Goal: Register for event/course

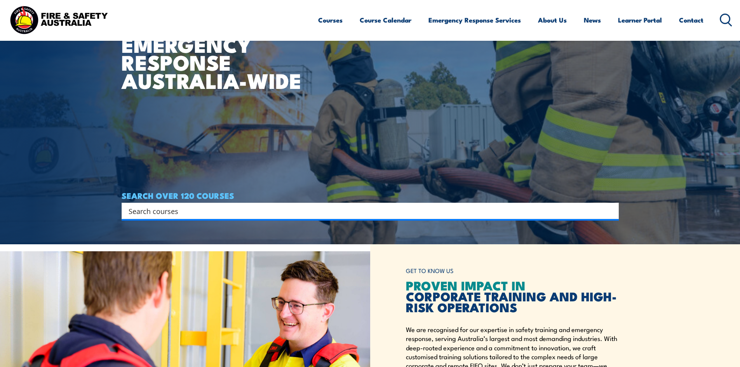
scroll to position [73, 0]
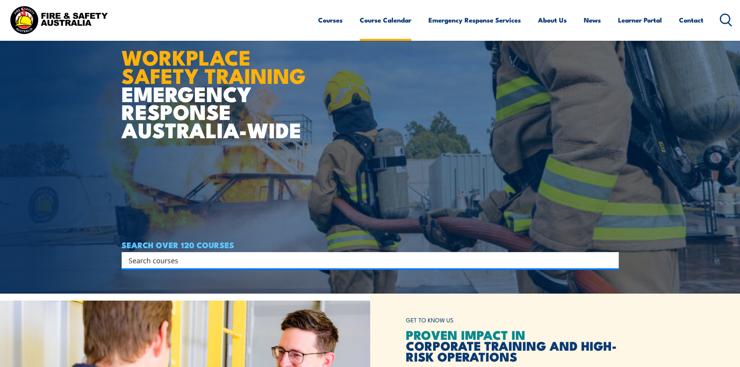
click at [366, 20] on link "Course Calendar" at bounding box center [386, 20] width 52 height 21
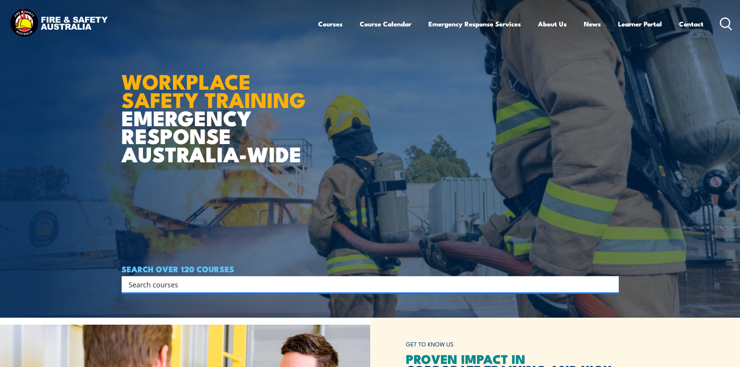
scroll to position [0, 0]
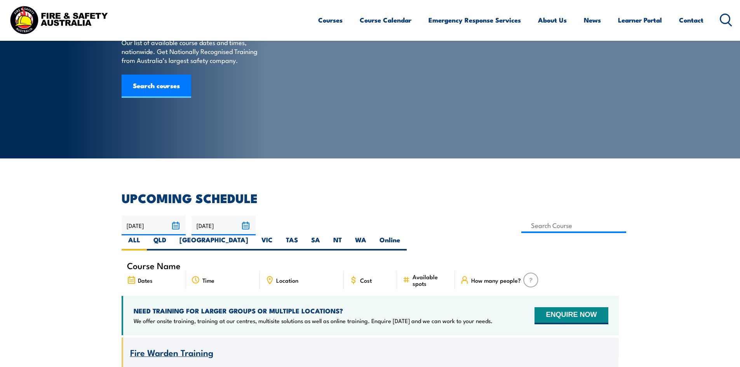
scroll to position [78, 0]
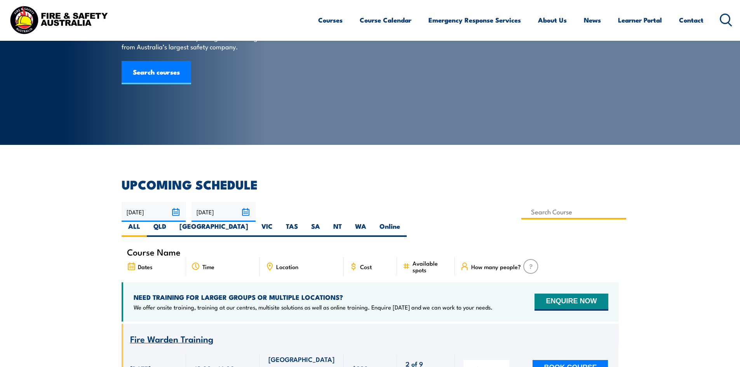
click at [521, 217] on input at bounding box center [573, 211] width 105 height 15
type input "Licence to Perform Dogging"
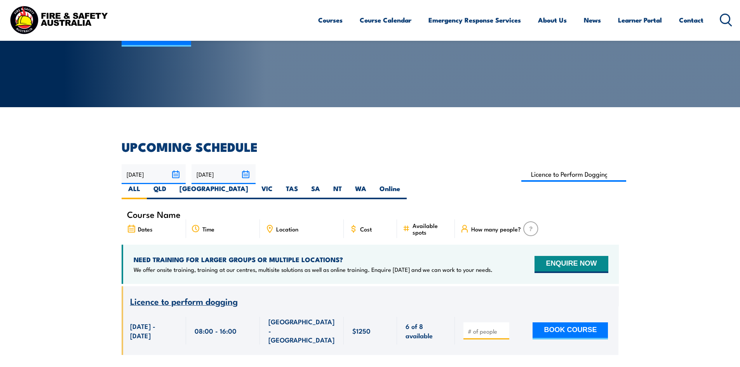
scroll to position [101, 0]
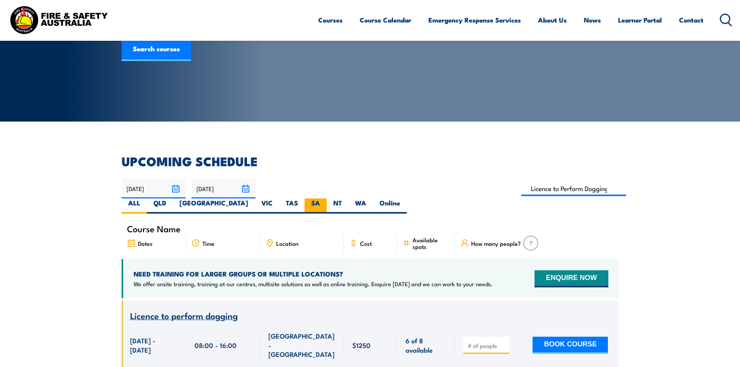
click at [327, 198] on label "SA" at bounding box center [315, 205] width 22 height 15
click at [325, 198] on input "SA" at bounding box center [322, 200] width 5 height 5
radio input "true"
